Goal: Navigation & Orientation: Find specific page/section

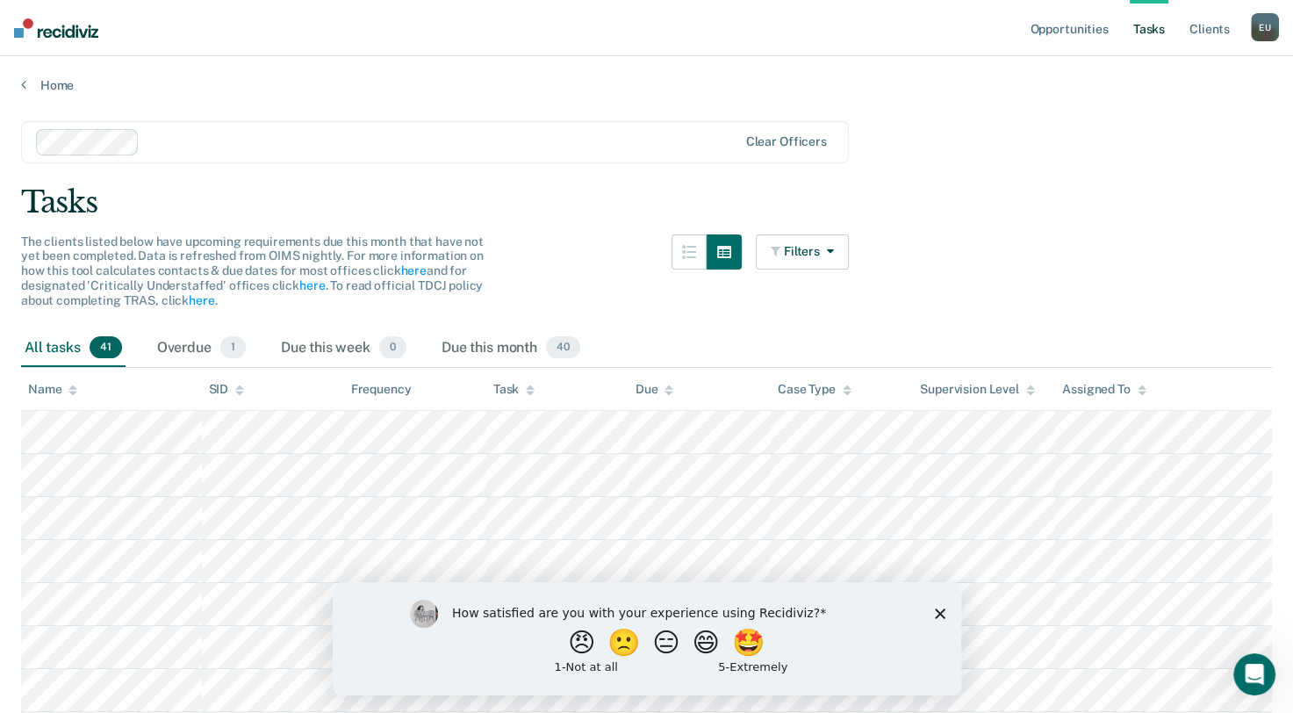
click at [946, 617] on div "How satisfied are you with your experience using Recidiviz? 😠 🙁 😑 😄 🤩 1 - Not a…" at bounding box center [646, 637] width 629 height 113
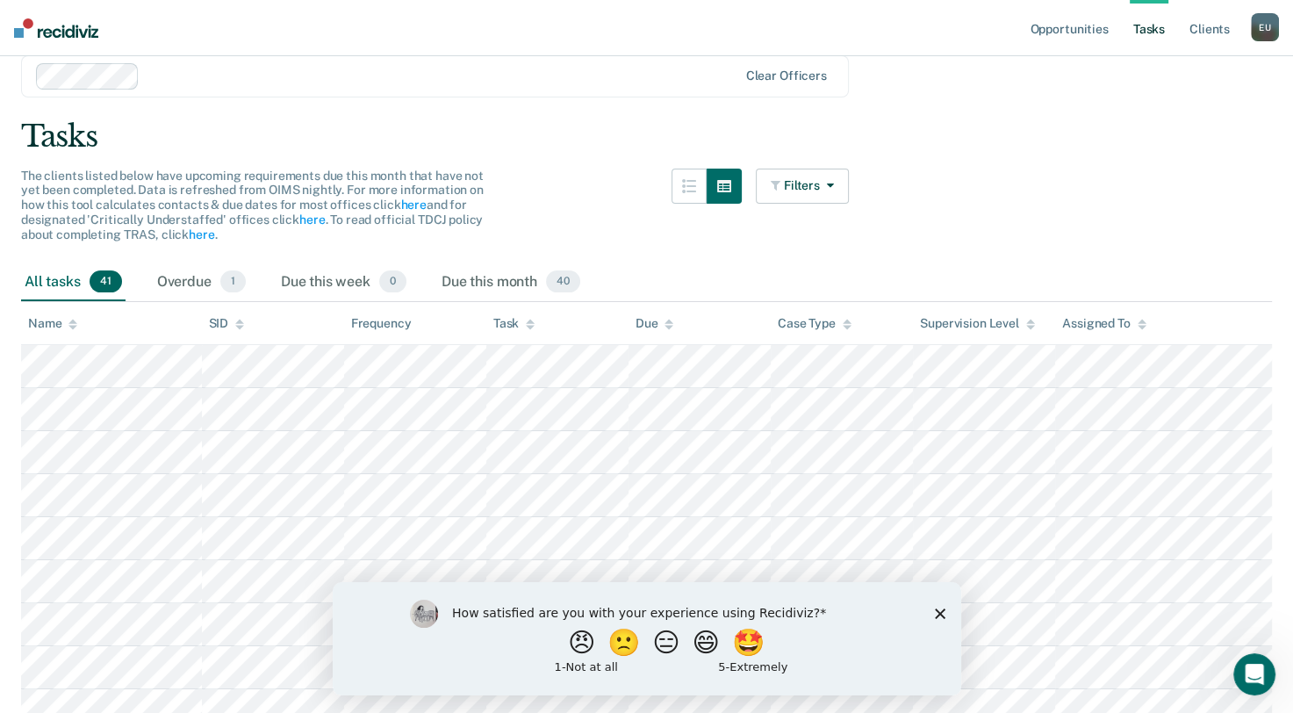
scroll to position [176, 0]
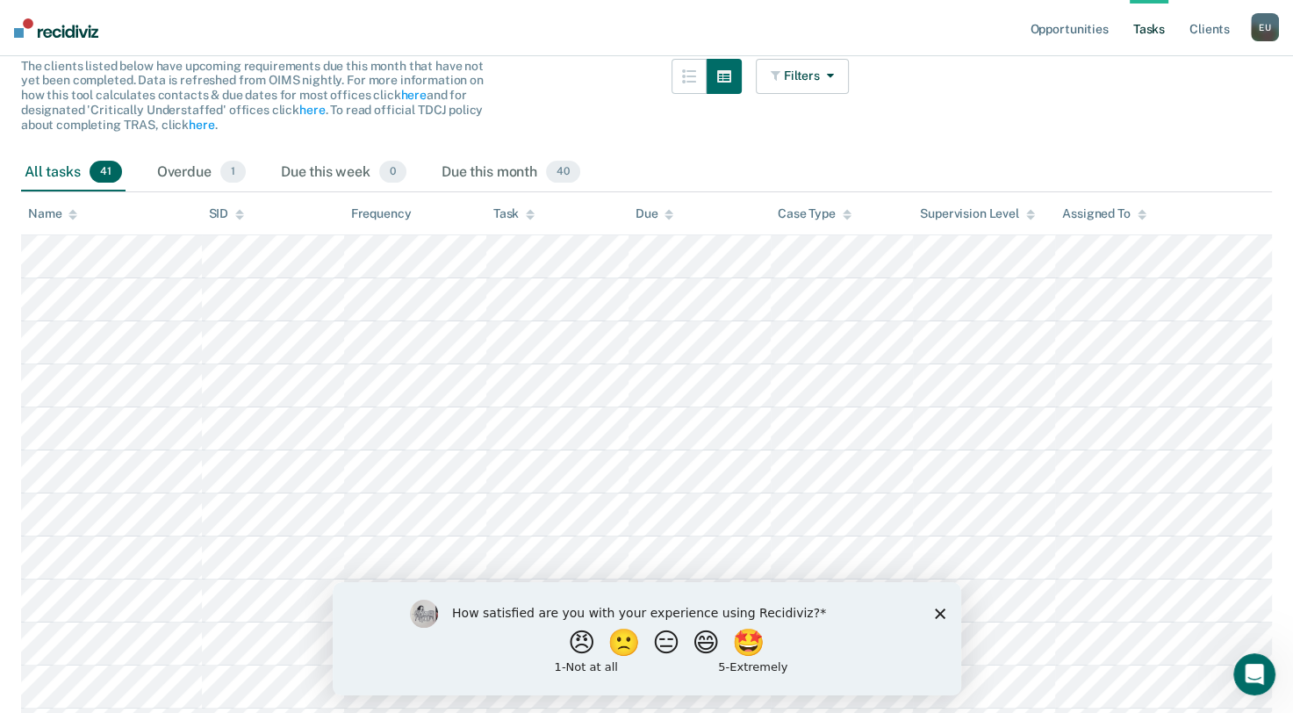
click at [942, 615] on polygon "Close survey" at bounding box center [939, 613] width 11 height 11
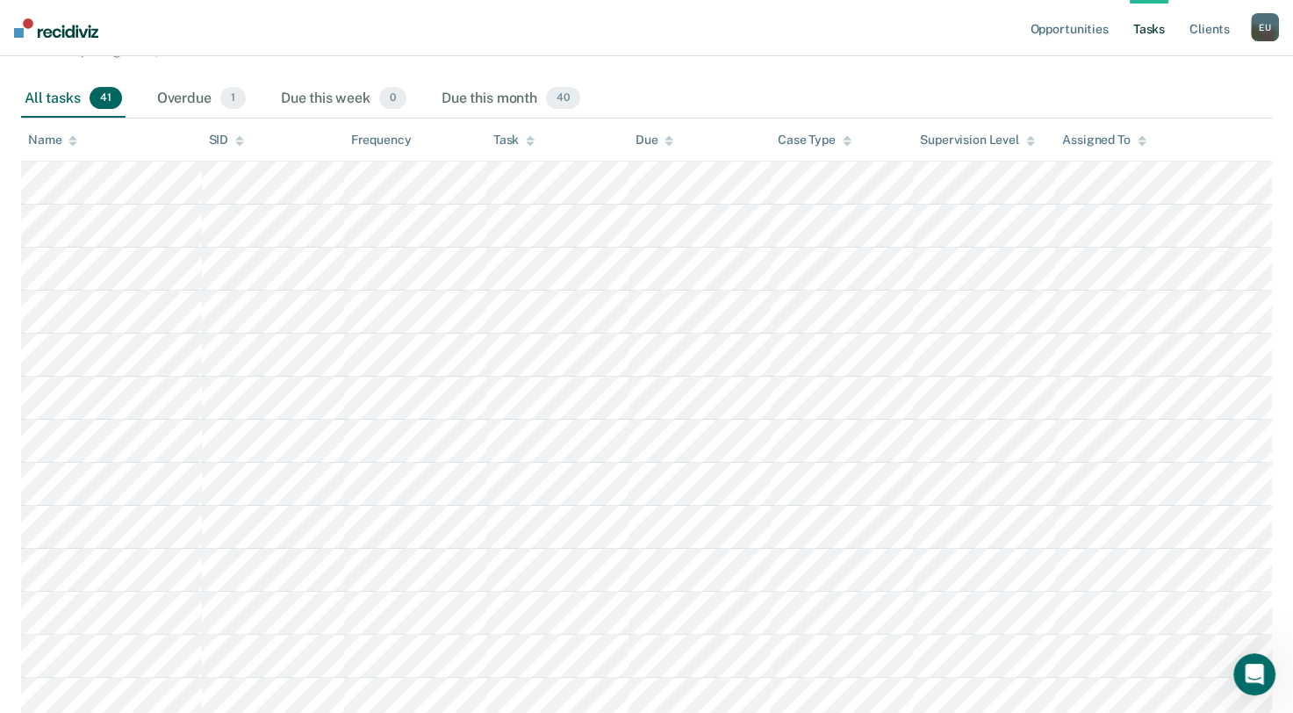
scroll to position [0, 0]
